Goal: Ask a question

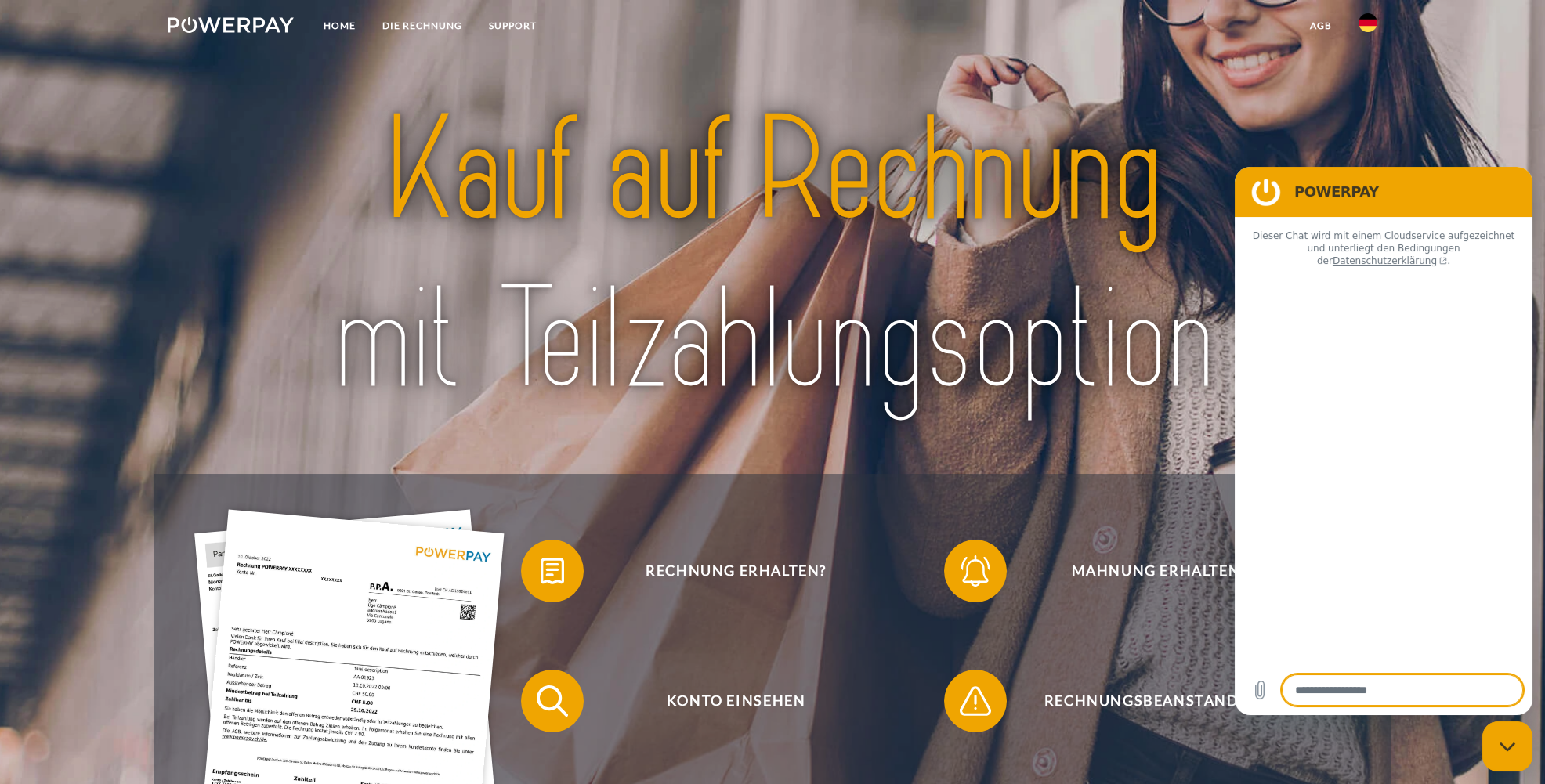
type textarea "*"
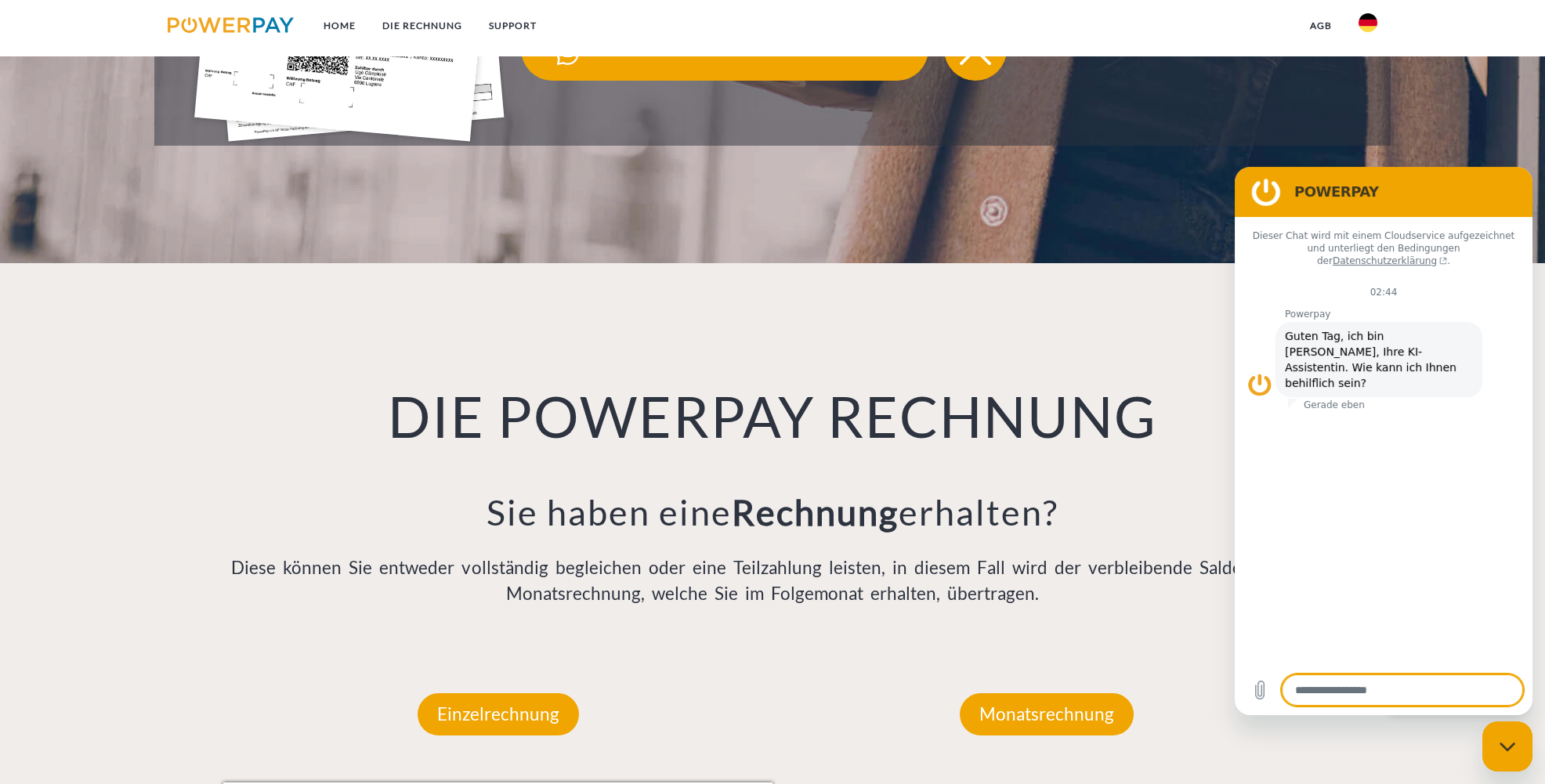
scroll to position [522, 0]
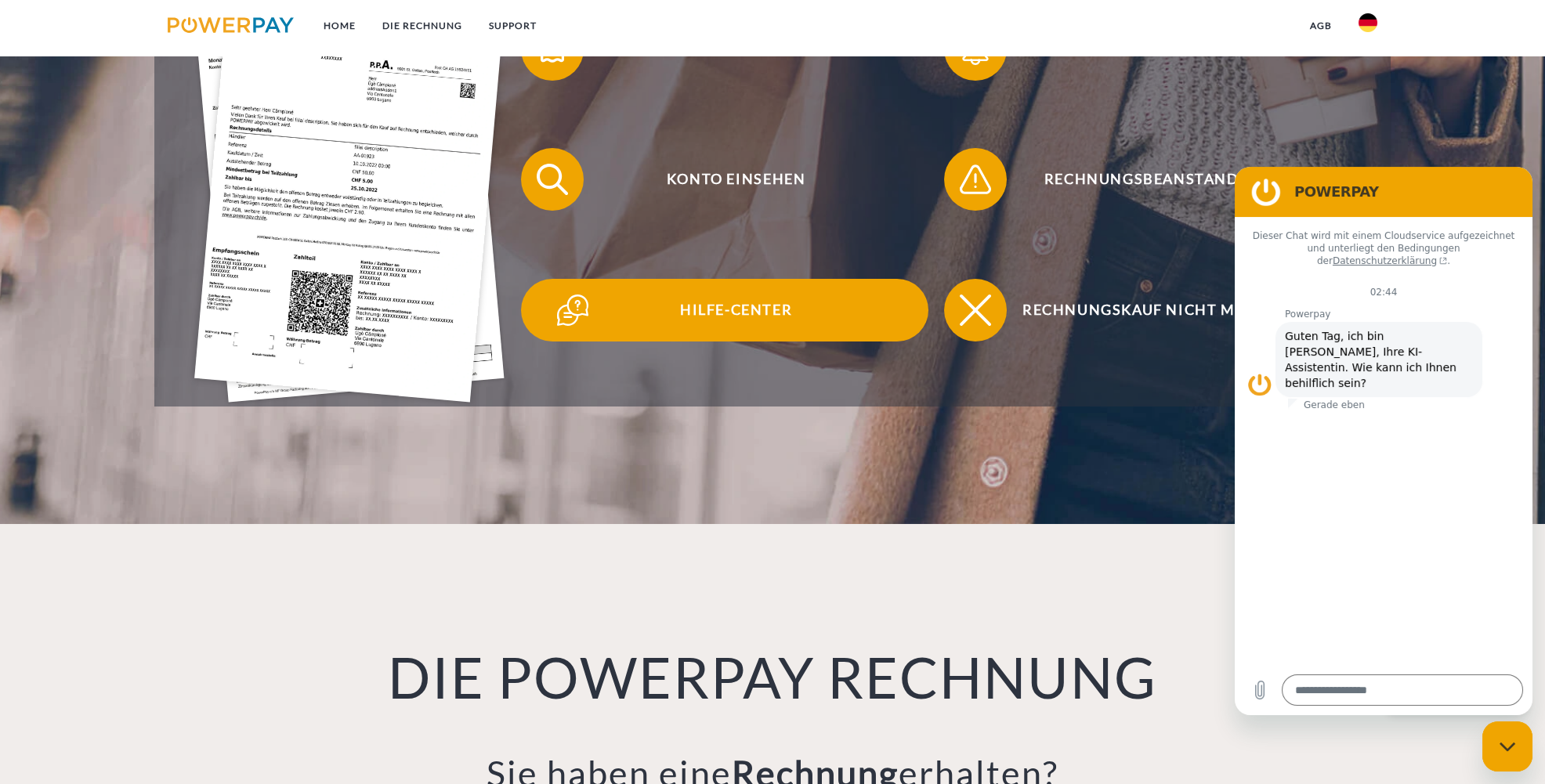
click at [747, 306] on span "Hilfe-Center" at bounding box center [735, 310] width 384 height 63
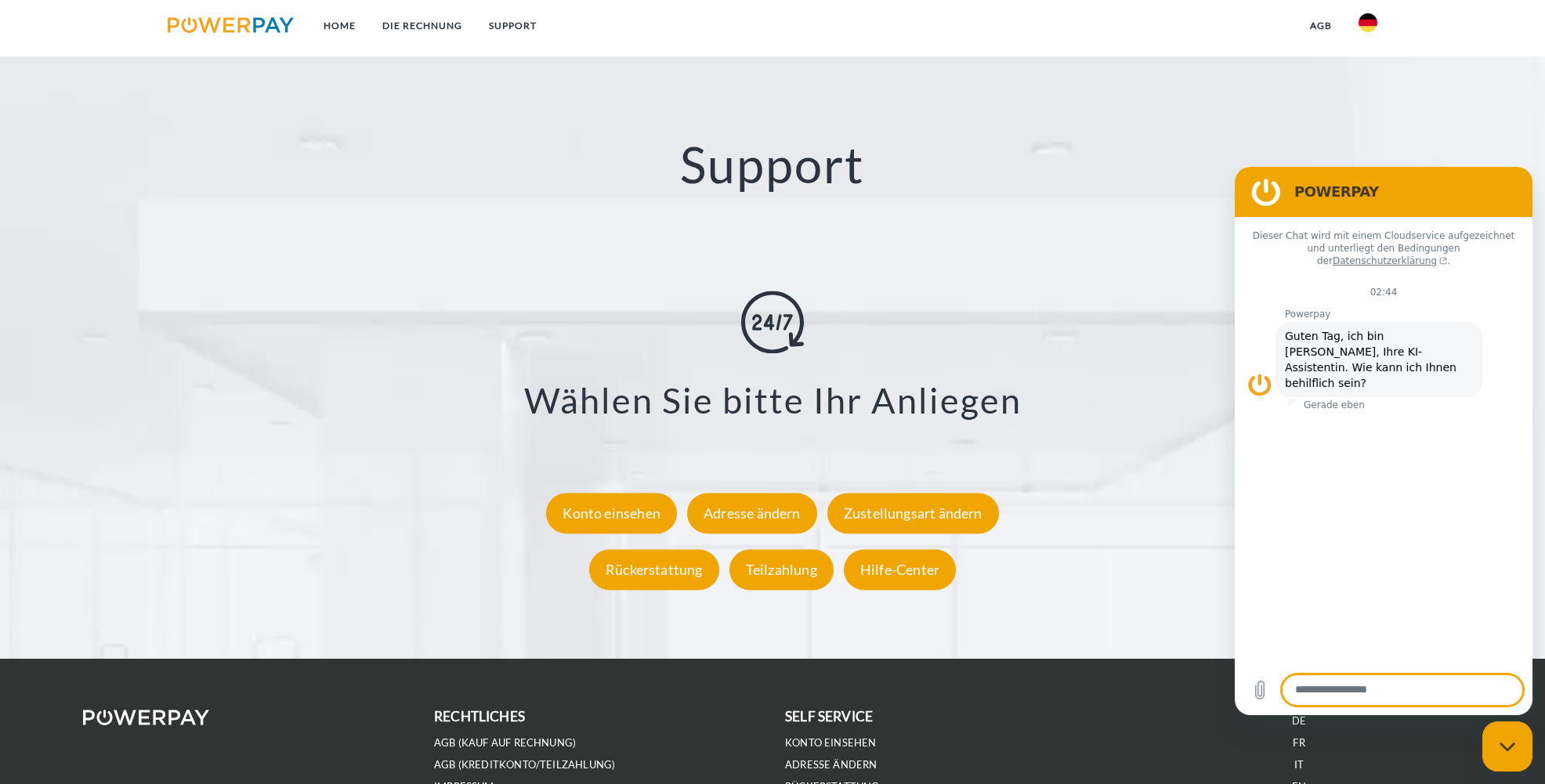
scroll to position [2742, 0]
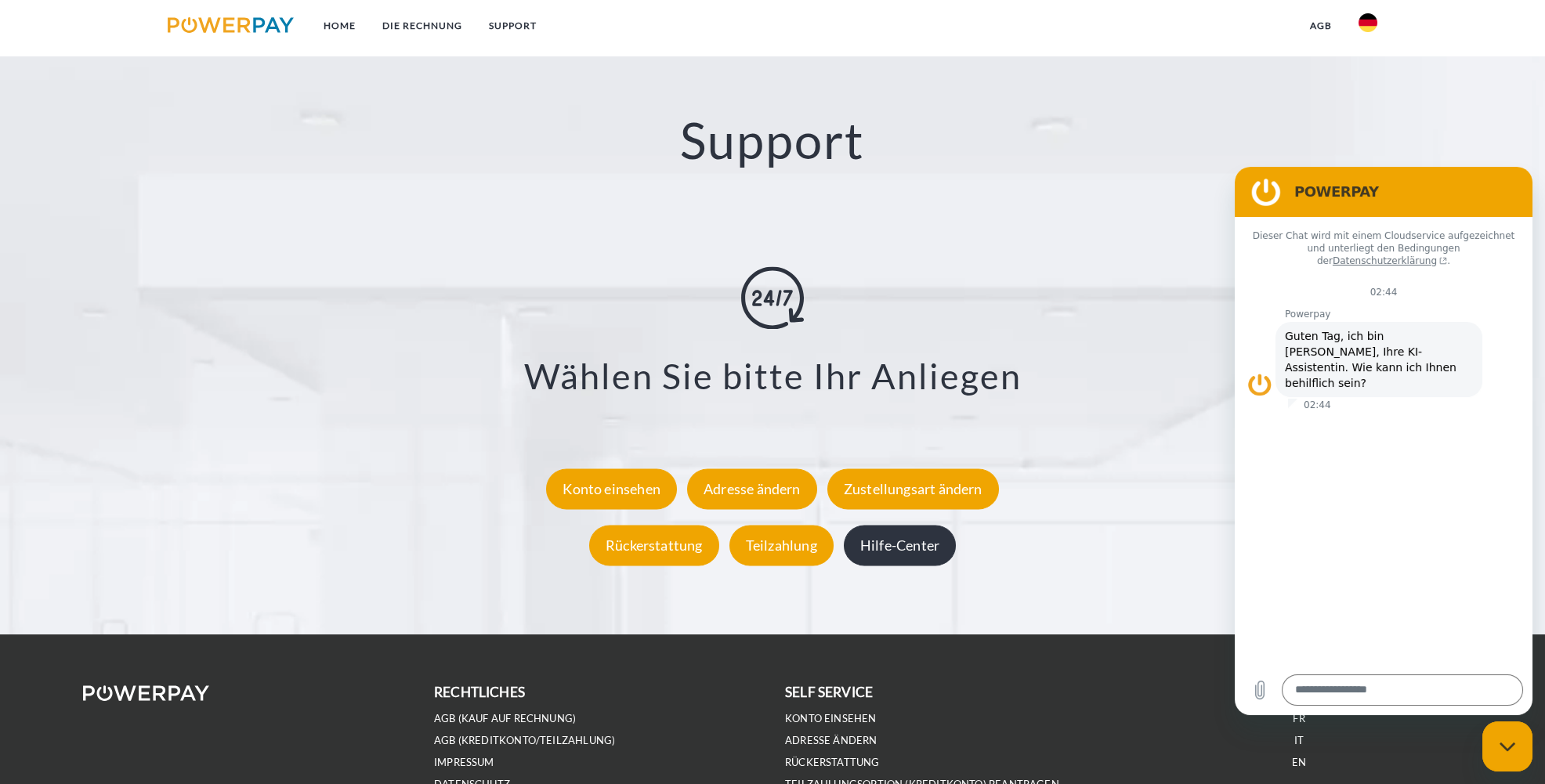
click at [889, 541] on div "Hilfe-Center" at bounding box center [900, 545] width 112 height 41
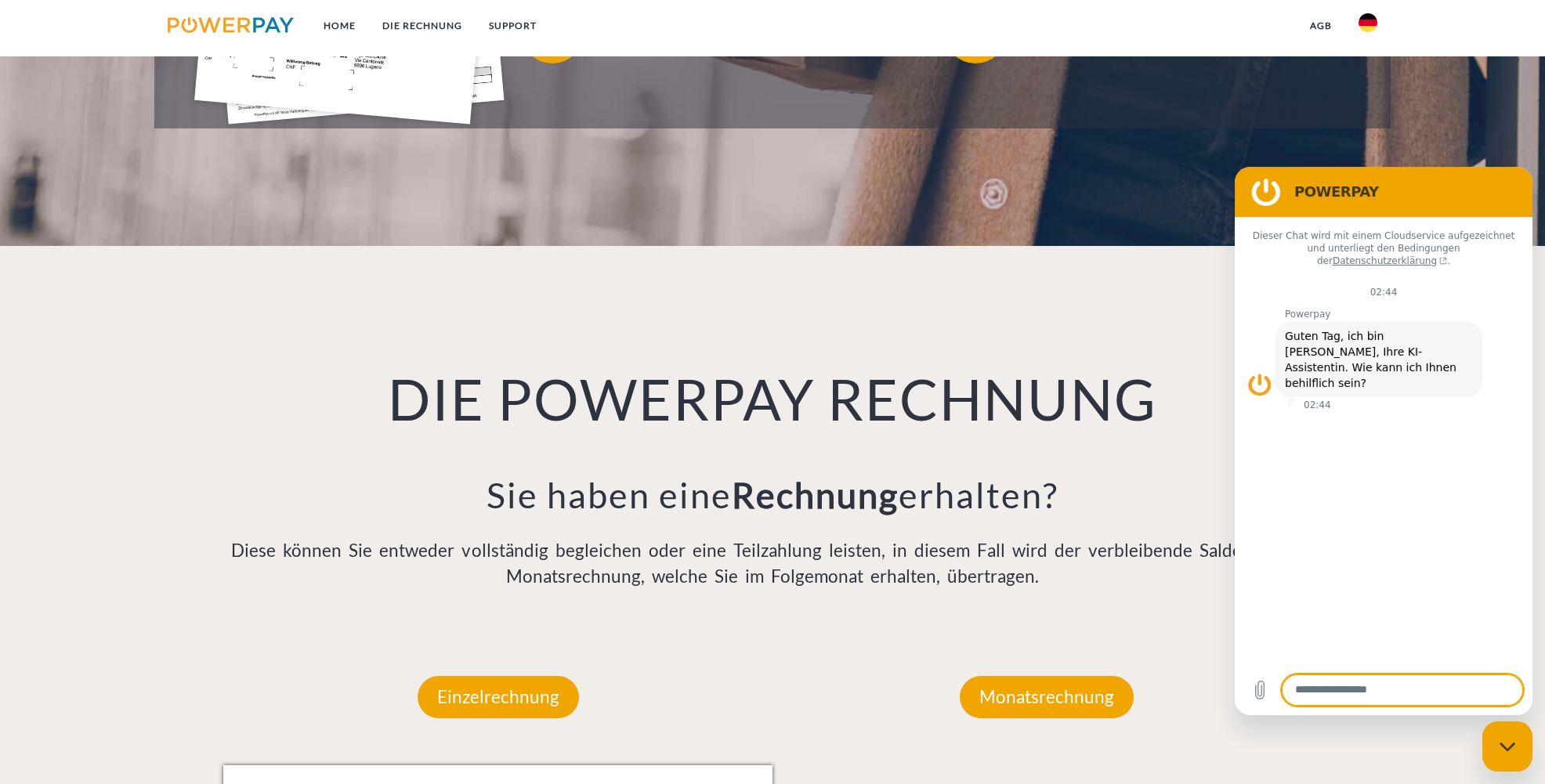
scroll to position [770, 0]
